Goal: Task Accomplishment & Management: Use online tool/utility

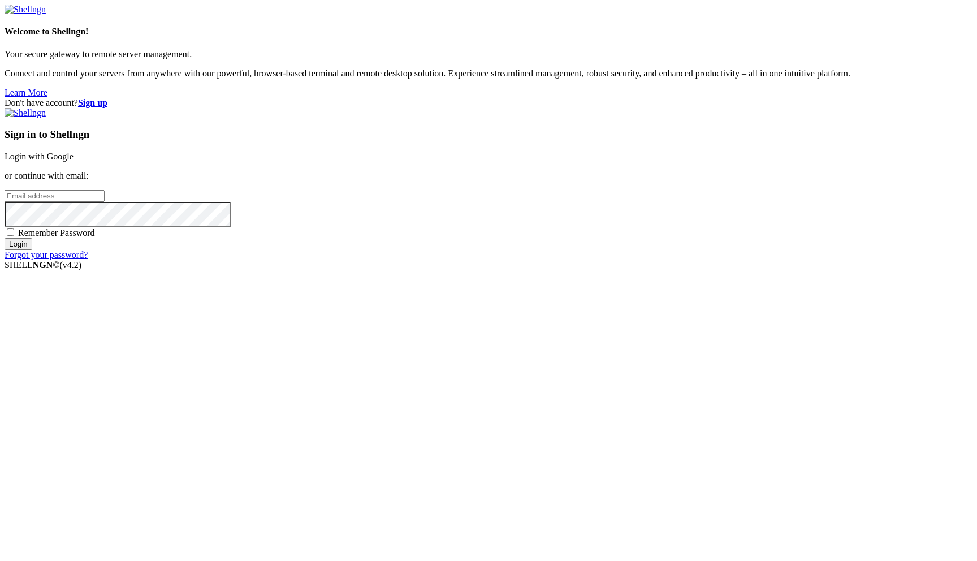
click at [74, 161] on link "Login with Google" at bounding box center [39, 157] width 69 height 10
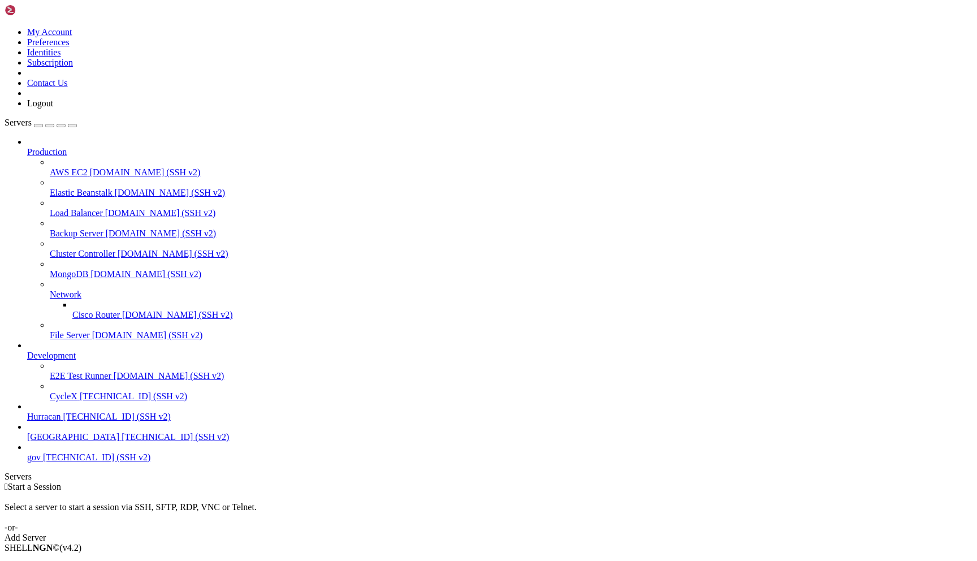
click at [85, 442] on span "[GEOGRAPHIC_DATA]" at bounding box center [73, 437] width 92 height 10
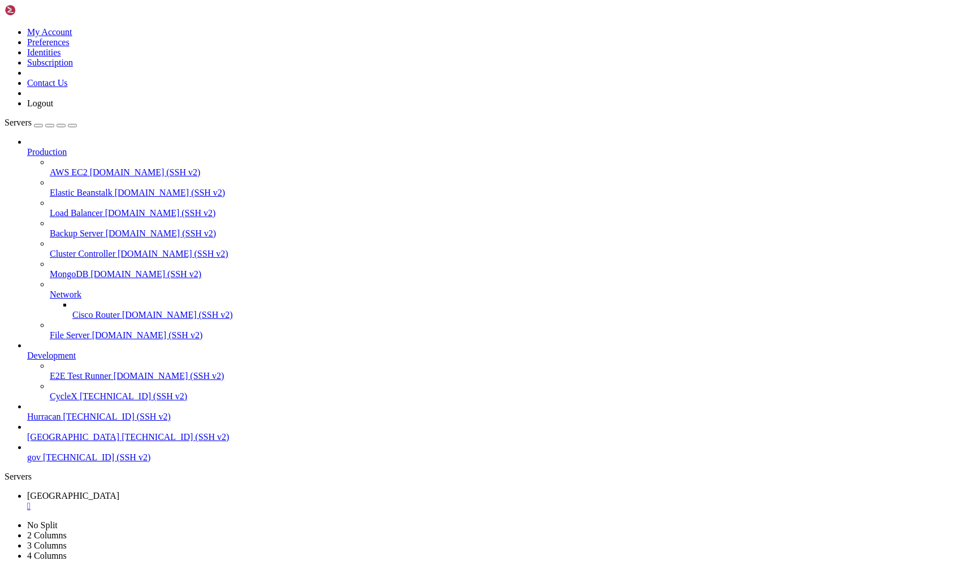
scroll to position [498, 0]
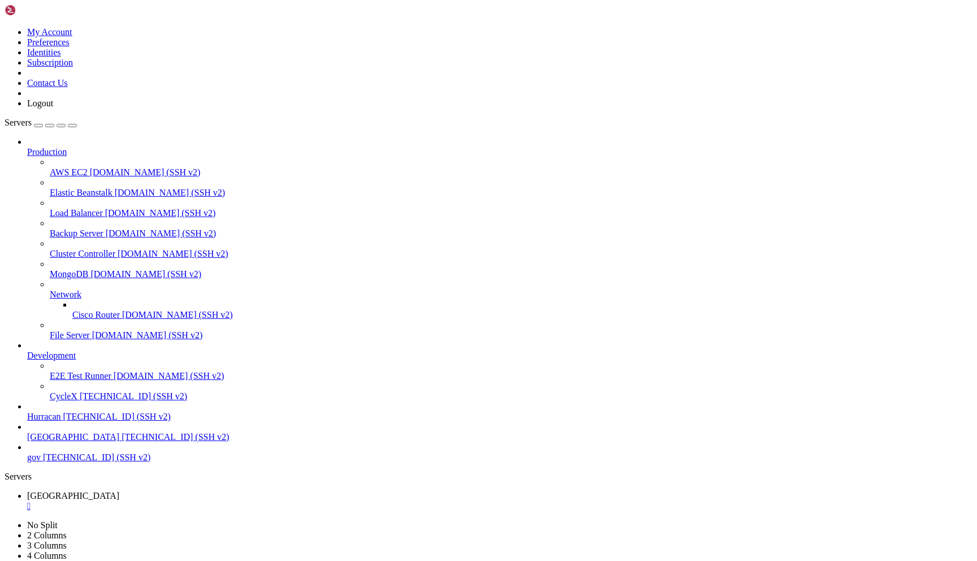
scroll to position [847, 0]
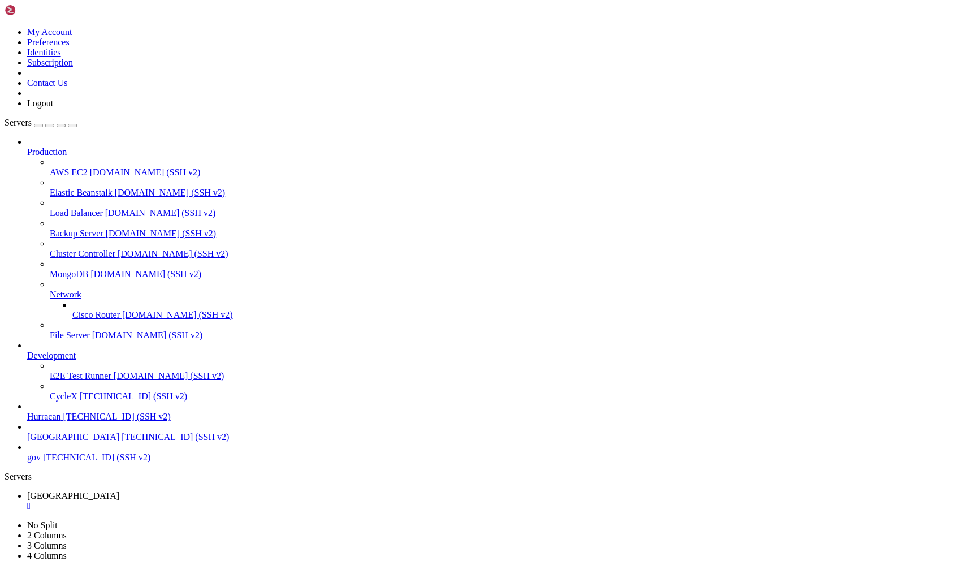
scroll to position [716, 0]
drag, startPoint x: 188, startPoint y: 754, endPoint x: 685, endPoint y: 751, distance: 497.1
copy span "комбинации должны записываться даже если слот уже занят (в таком случае надо да…"
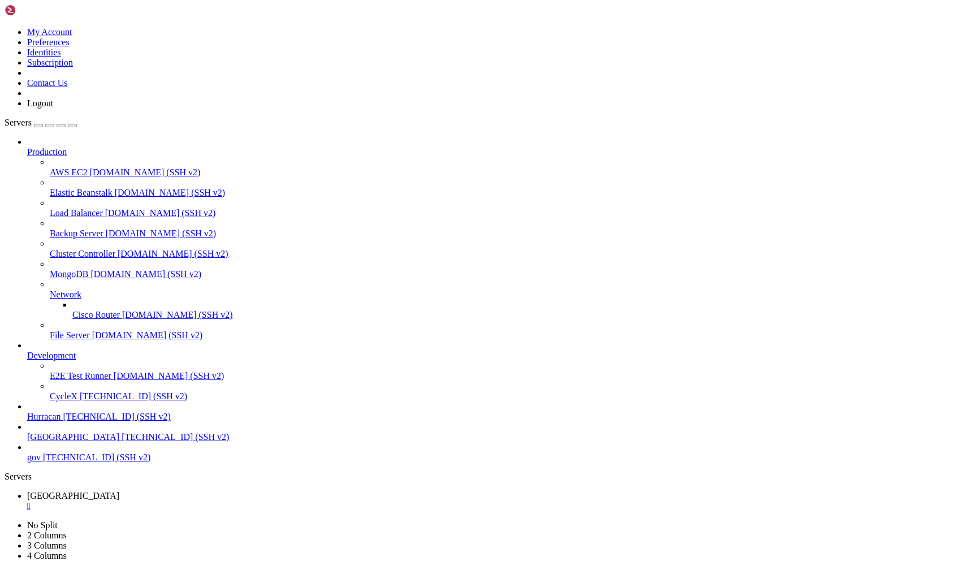
scroll to position [1790, 0]
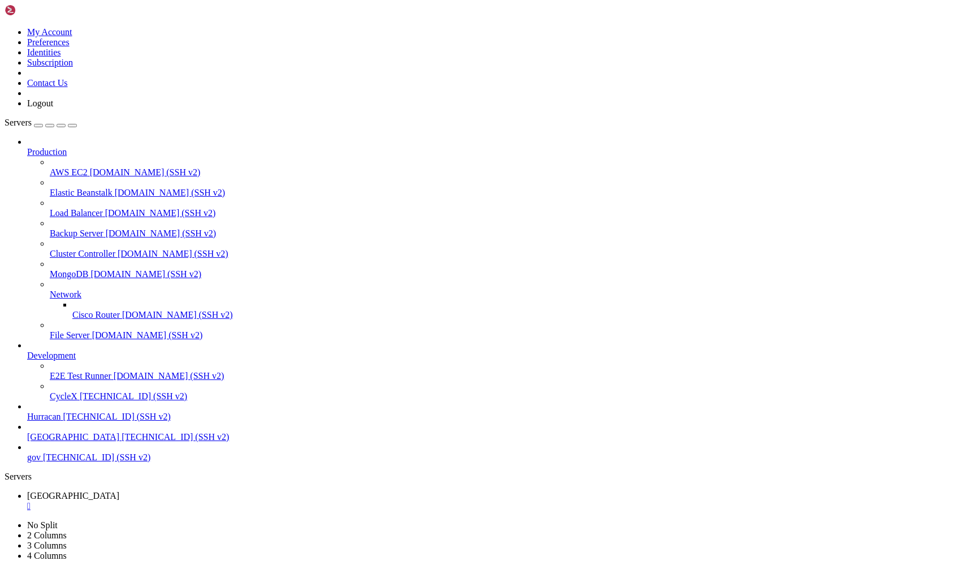
scroll to position [0, 0]
drag, startPoint x: 564, startPoint y: 877, endPoint x: 552, endPoint y: 882, distance: 12.9
